Goal: Book appointment/travel/reservation

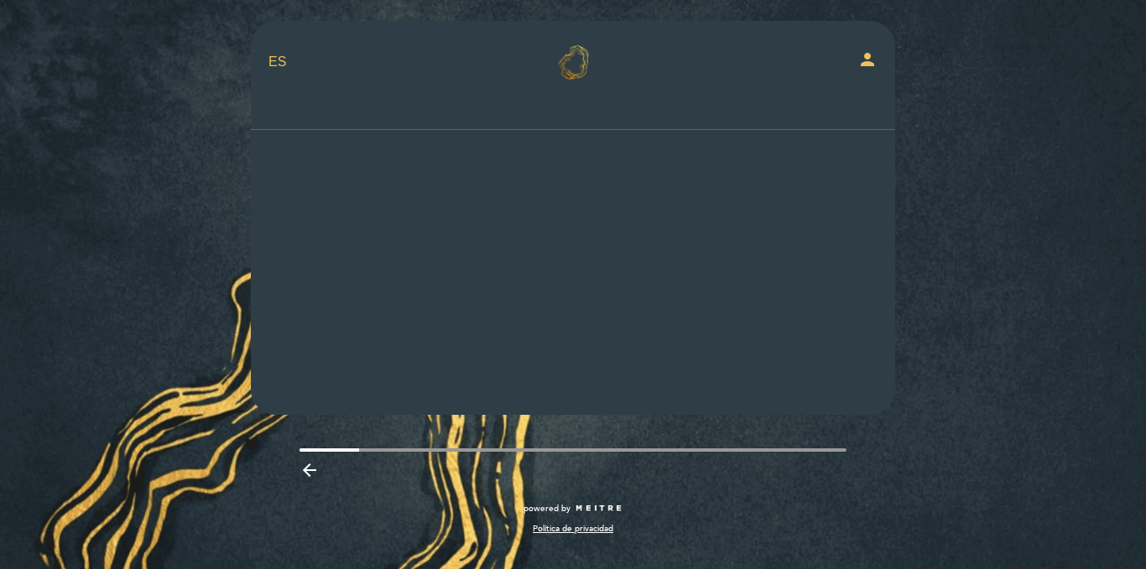
select select "es"
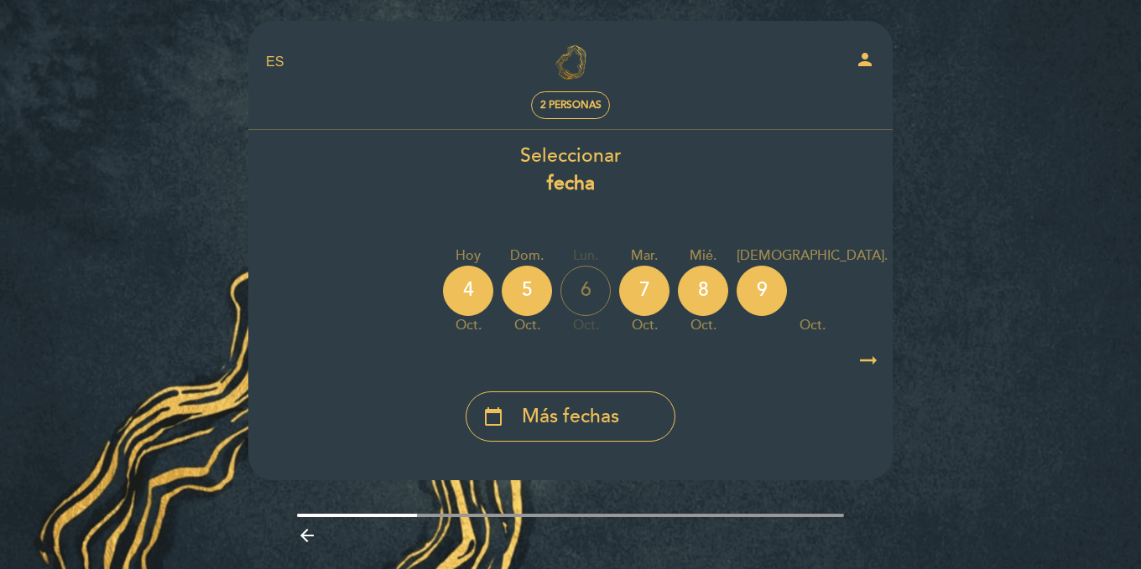
click at [444, 292] on div "4" at bounding box center [468, 291] width 50 height 50
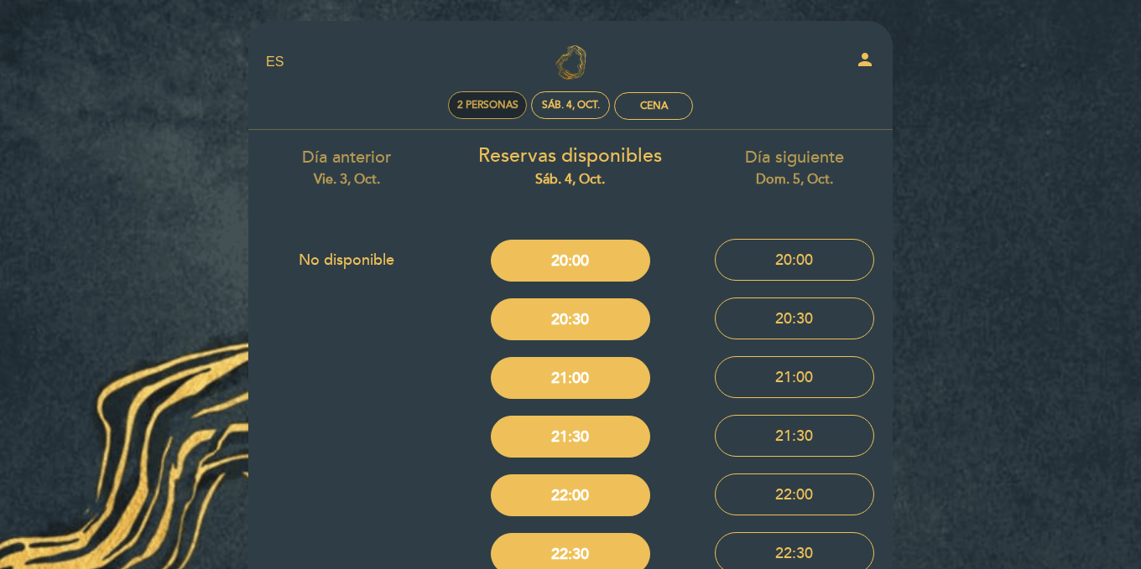
click at [491, 107] on span "2 personas" at bounding box center [487, 105] width 61 height 13
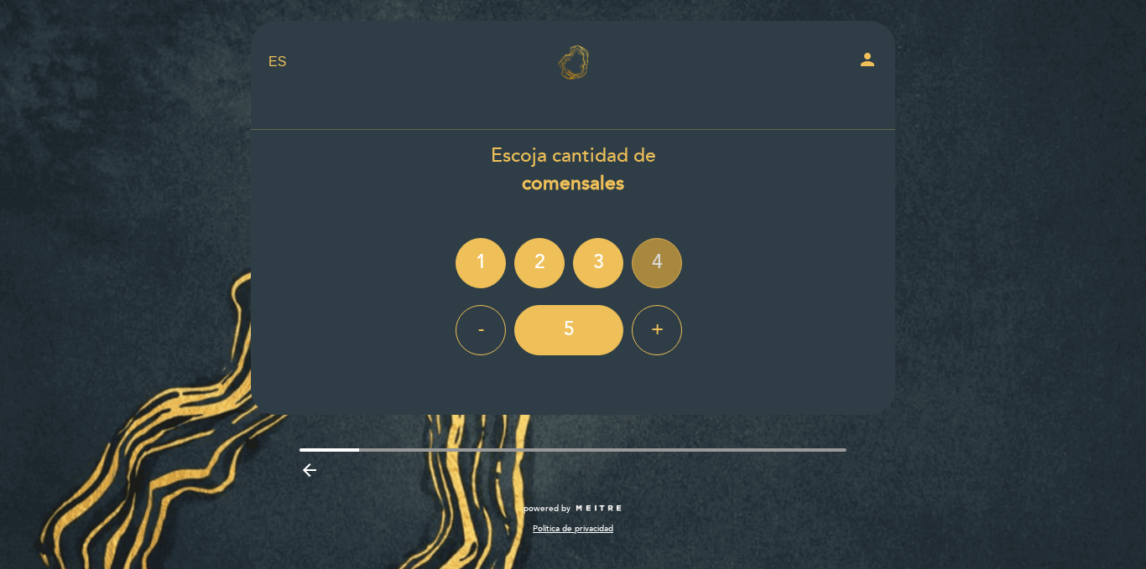
click at [642, 253] on div "4" at bounding box center [656, 263] width 50 height 50
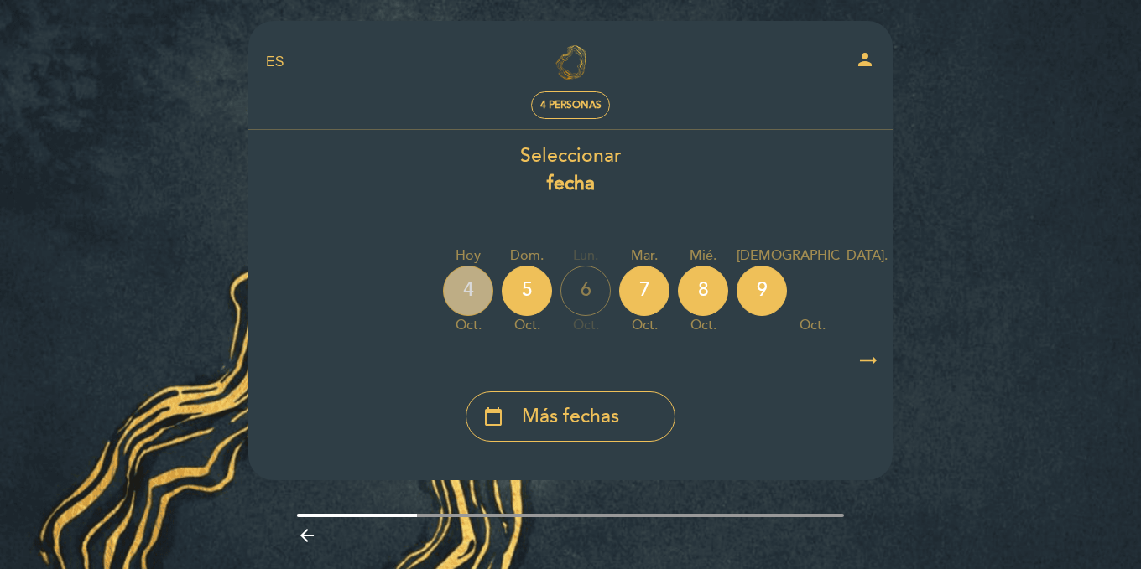
click at [475, 280] on div "4" at bounding box center [468, 291] width 50 height 50
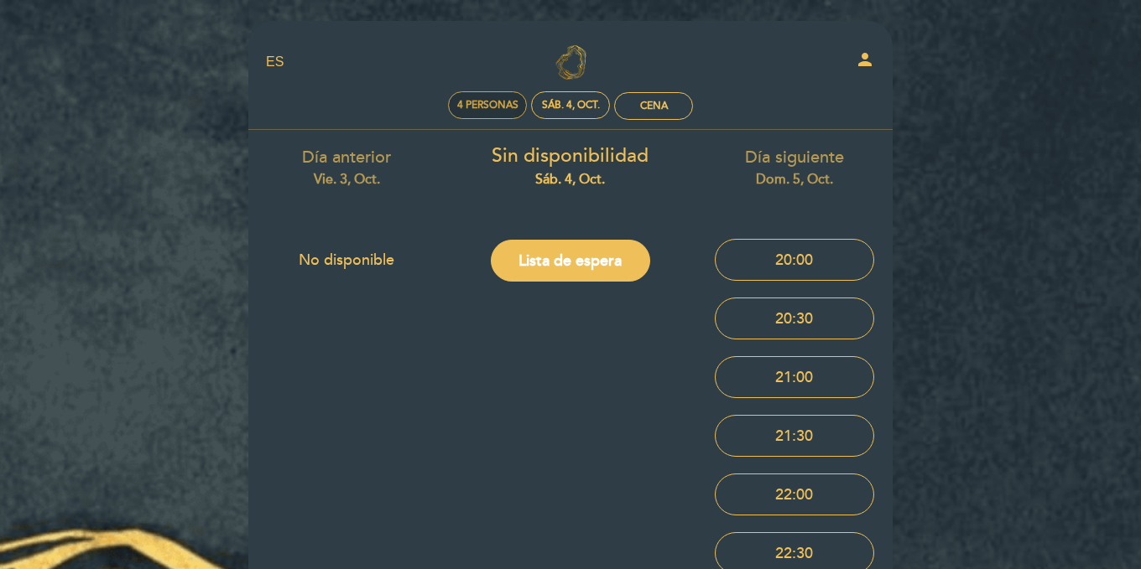
click at [499, 111] on span "4 personas" at bounding box center [487, 105] width 61 height 13
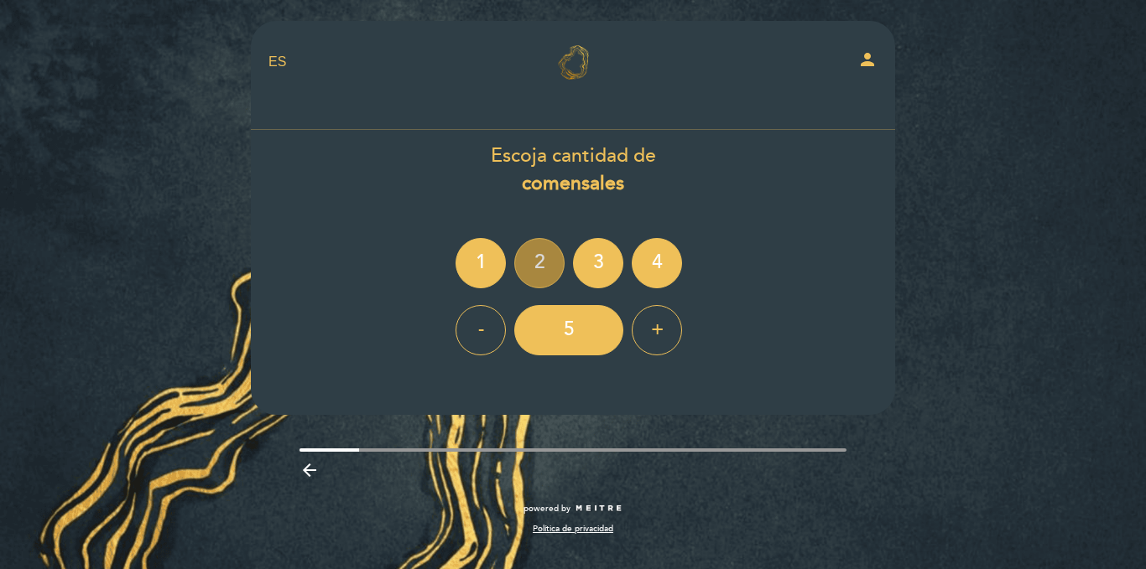
click at [520, 278] on div "2" at bounding box center [539, 263] width 50 height 50
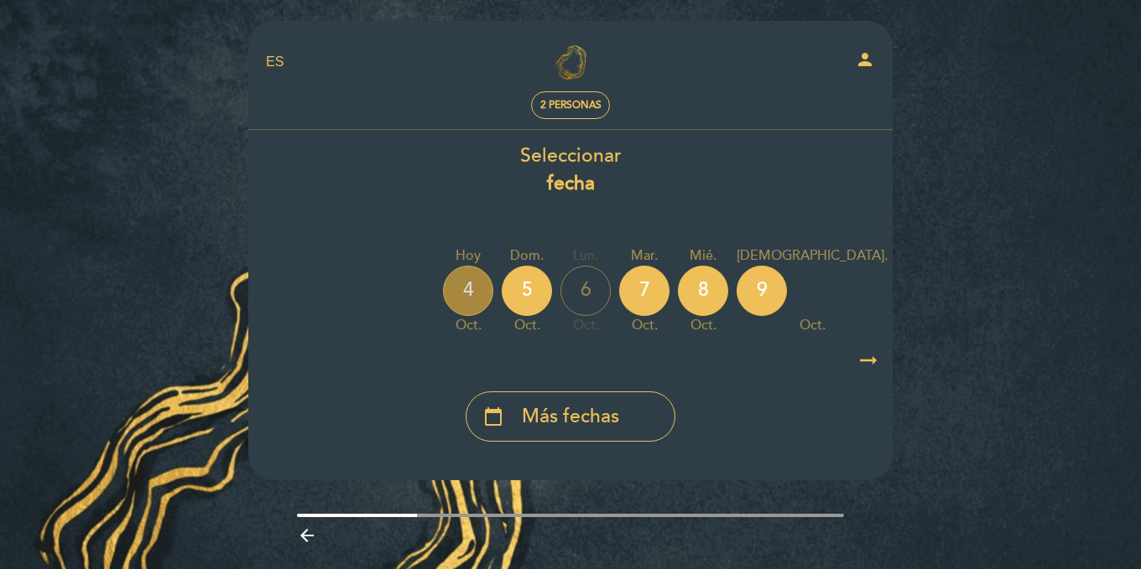
click at [455, 288] on div "4" at bounding box center [468, 291] width 50 height 50
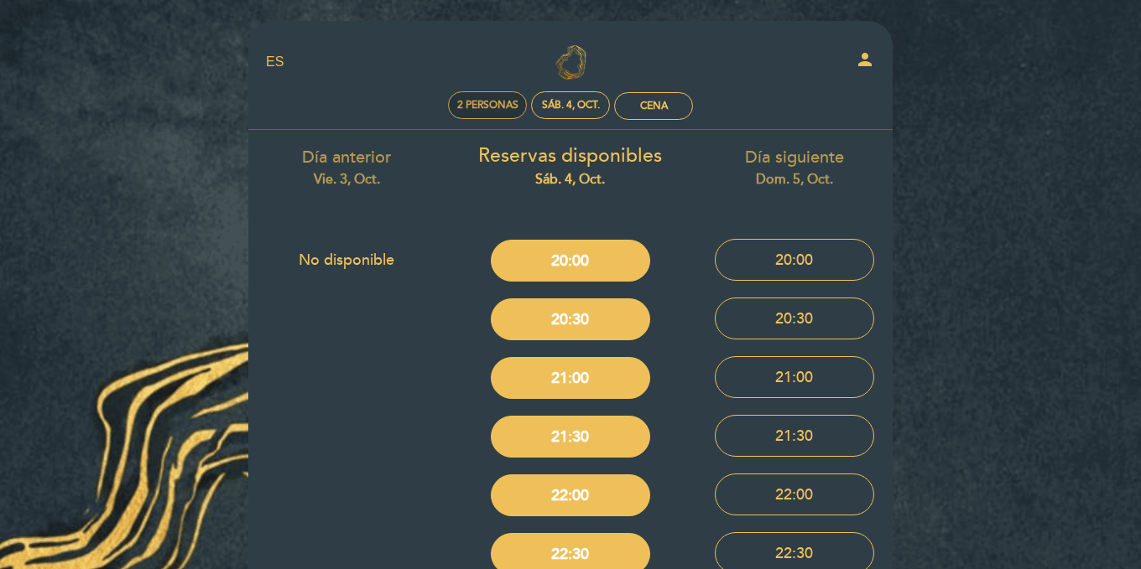
click at [476, 112] on div "2 personas" at bounding box center [487, 105] width 77 height 26
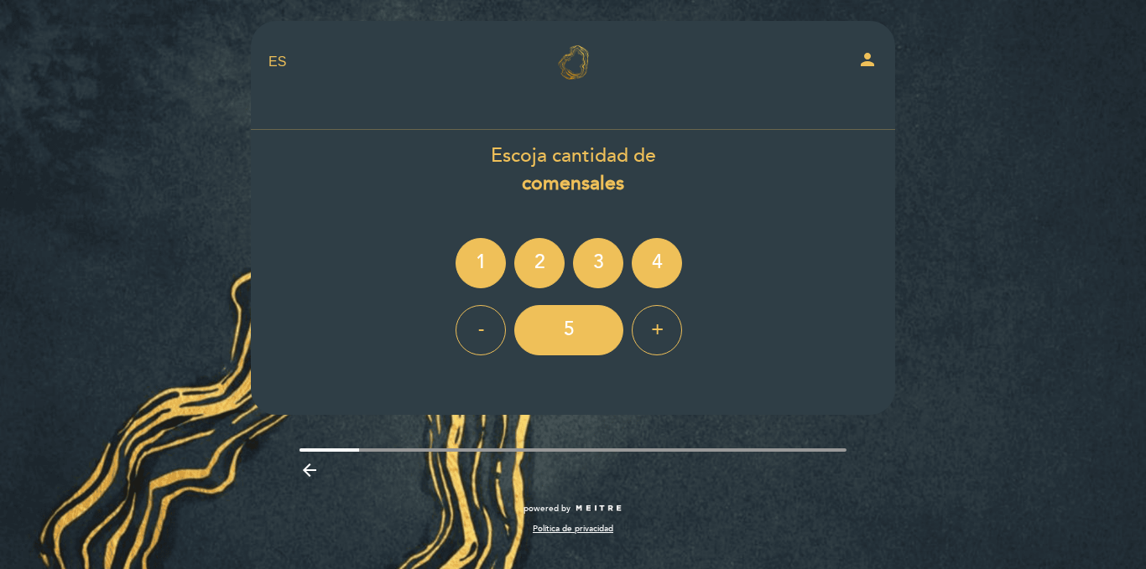
click at [630, 247] on ng-container "1 2 3 4" at bounding box center [572, 263] width 235 height 50
click at [650, 262] on div "4" at bounding box center [656, 263] width 50 height 50
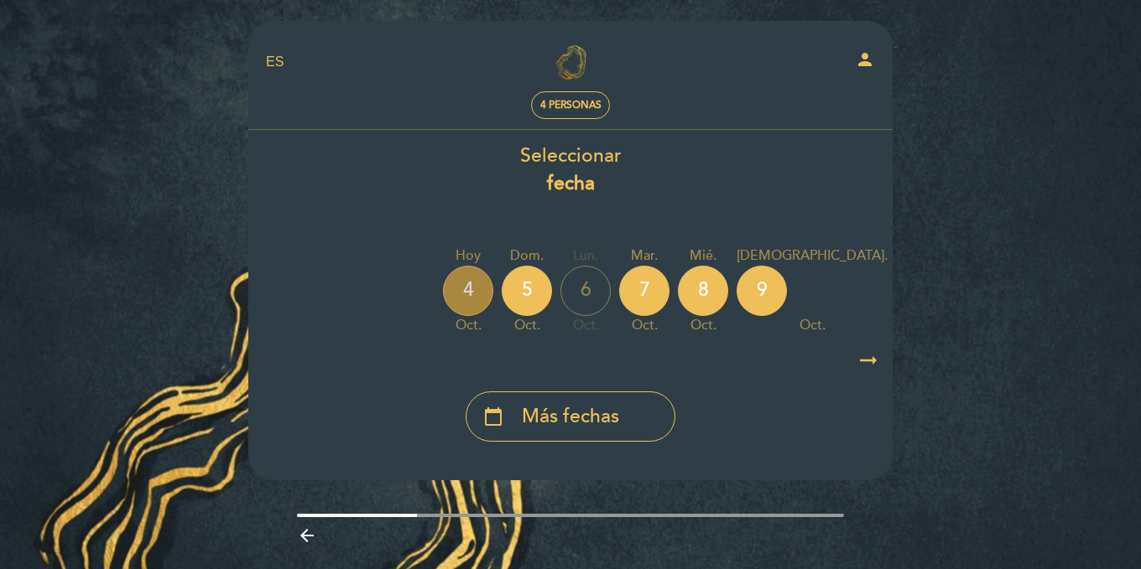
click at [464, 281] on div "4" at bounding box center [468, 291] width 50 height 50
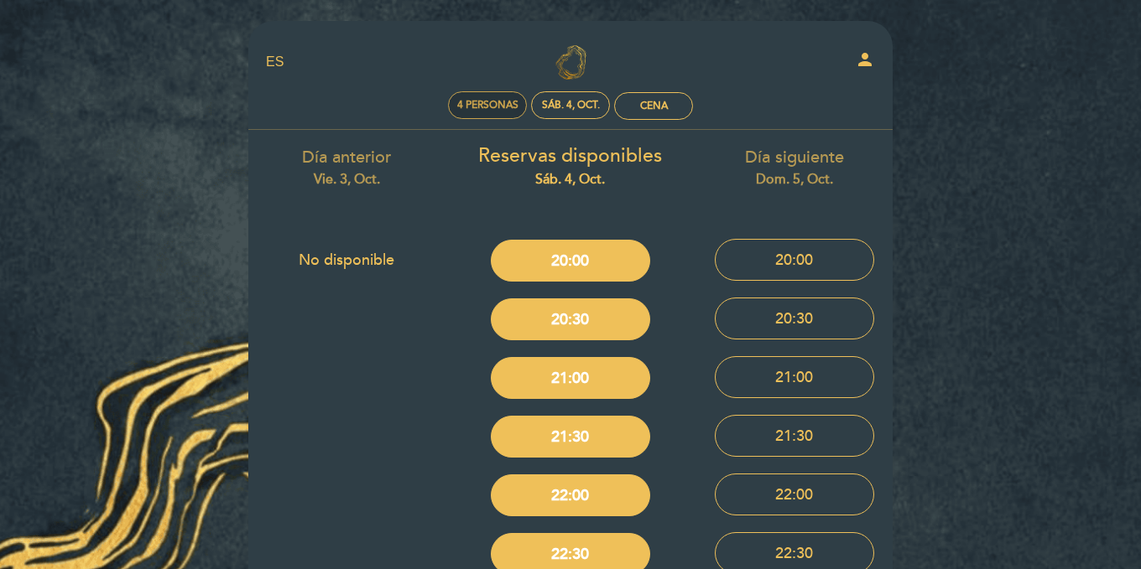
click at [460, 117] on div "4 personas" at bounding box center [487, 105] width 77 height 26
